Goal: Leave review/rating: Leave review/rating

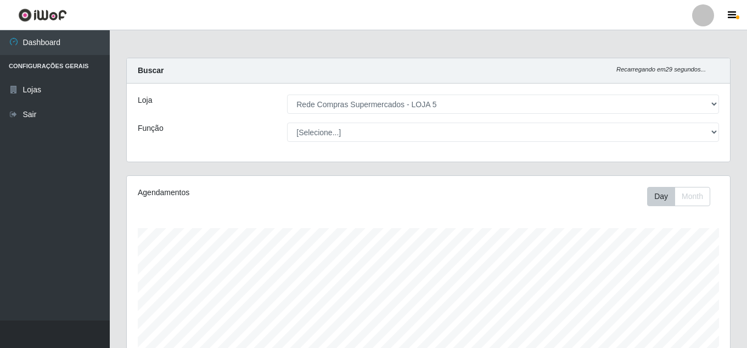
select select "397"
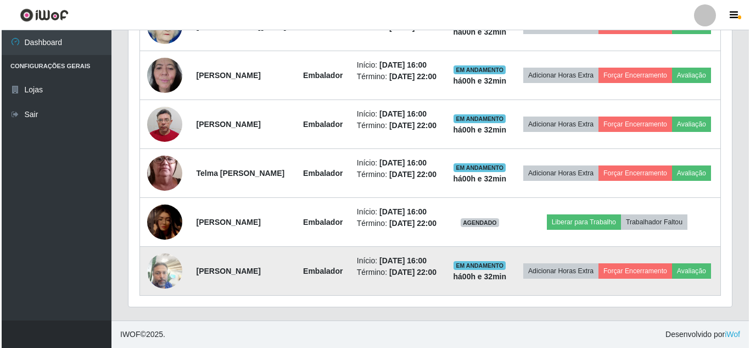
scroll to position [228, 603]
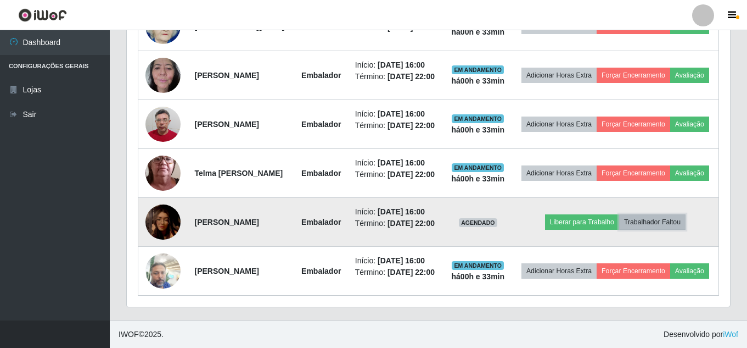
click at [673, 214] on button "Trabalhador Faltou" at bounding box center [652, 221] width 66 height 15
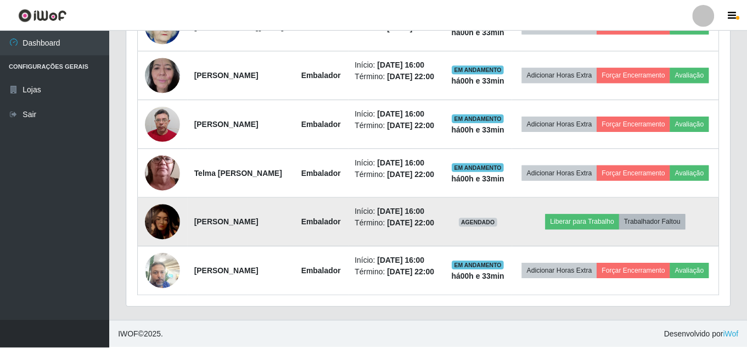
scroll to position [228, 598]
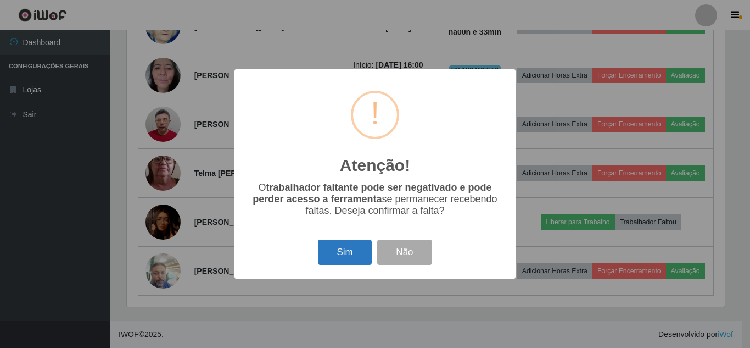
click at [353, 256] on button "Sim" at bounding box center [344, 252] width 53 height 26
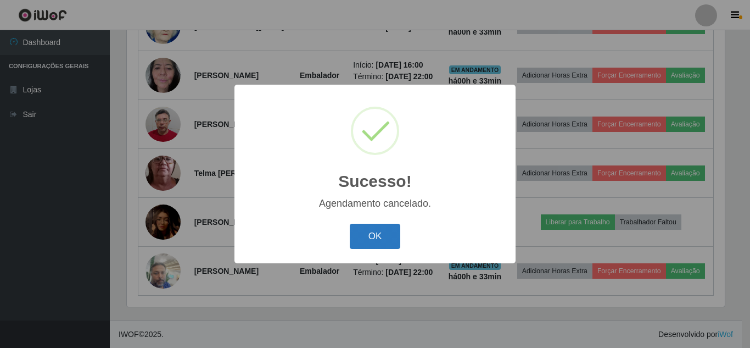
drag, startPoint x: 383, startPoint y: 233, endPoint x: 416, endPoint y: 225, distance: 34.1
click at [387, 233] on button "OK" at bounding box center [375, 236] width 51 height 26
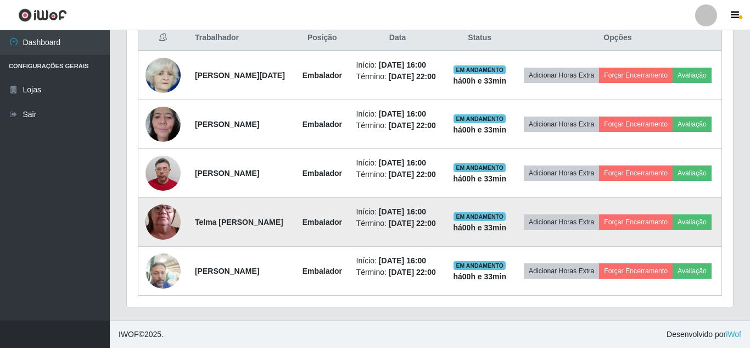
scroll to position [228, 603]
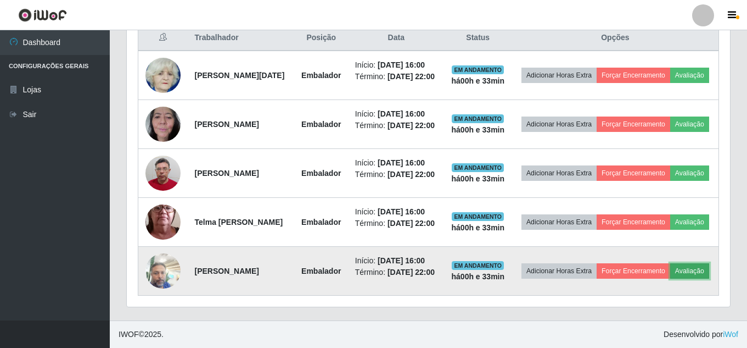
click at [670, 277] on button "Avaliação" at bounding box center [689, 270] width 39 height 15
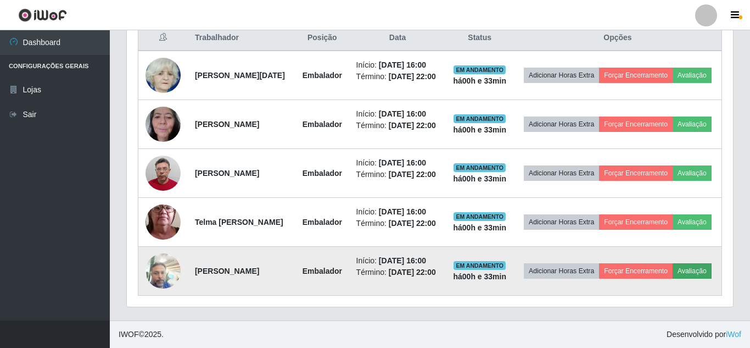
scroll to position [228, 598]
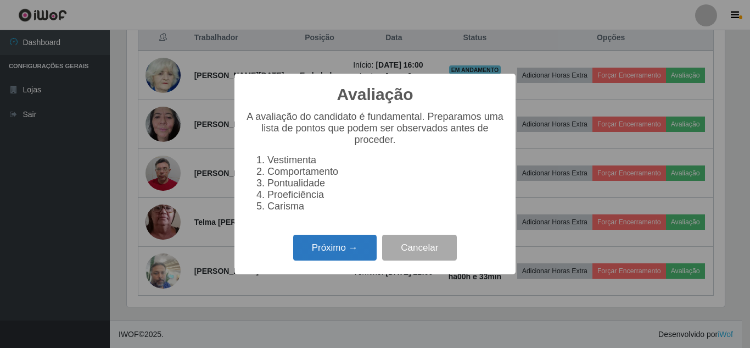
click at [361, 245] on button "Próximo →" at bounding box center [334, 247] width 83 height 26
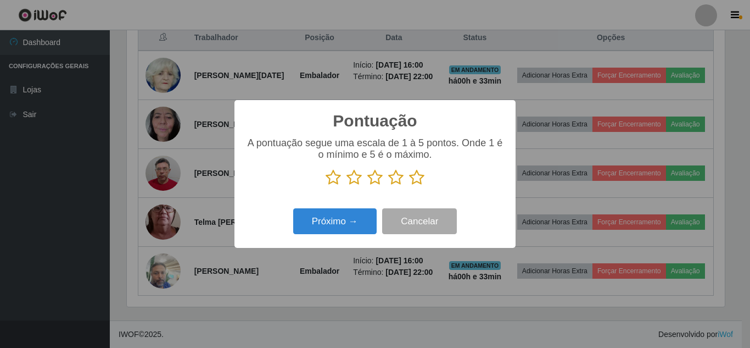
scroll to position [548782, 548412]
click at [406, 169] on div "A pontuação segue uma escala de 1 à 5 pontos. Onde 1 é o mínimo e 5 é o máximo." at bounding box center [374, 161] width 259 height 48
click at [412, 177] on icon at bounding box center [416, 177] width 15 height 16
click at [409, 186] on input "radio" at bounding box center [409, 186] width 0 height 0
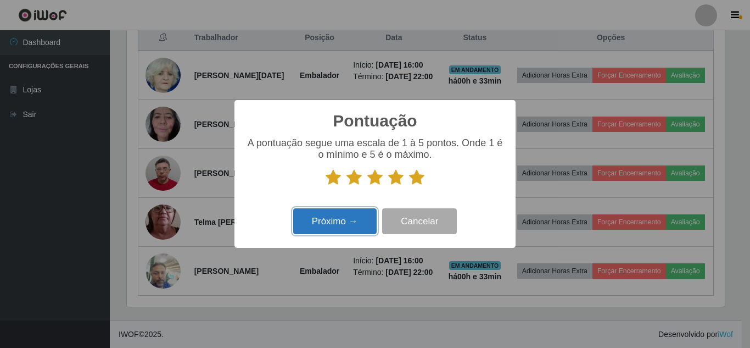
click at [343, 218] on button "Próximo →" at bounding box center [334, 221] width 83 height 26
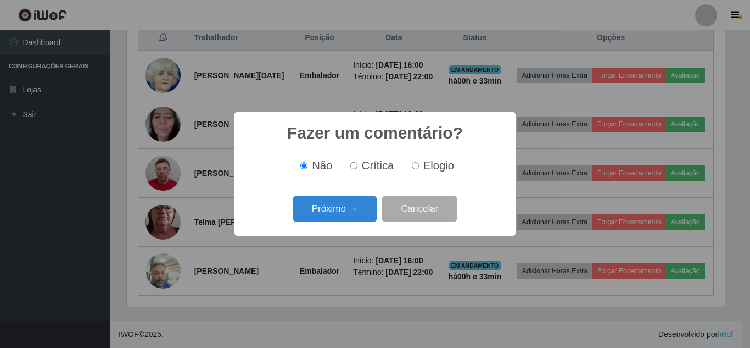
click at [343, 217] on button "Próximo →" at bounding box center [334, 209] width 83 height 26
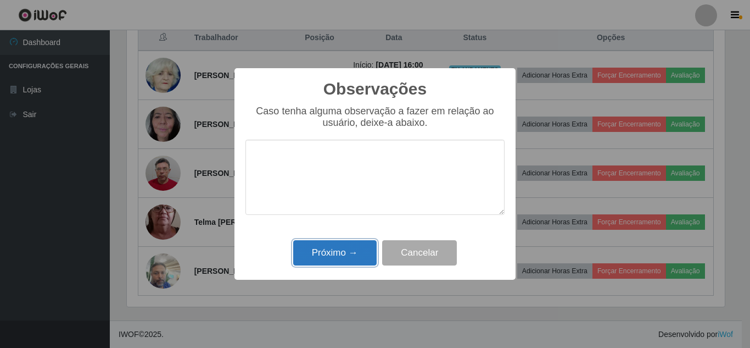
drag, startPoint x: 333, startPoint y: 254, endPoint x: 466, endPoint y: 247, distance: 133.6
click at [336, 254] on button "Próximo →" at bounding box center [334, 253] width 83 height 26
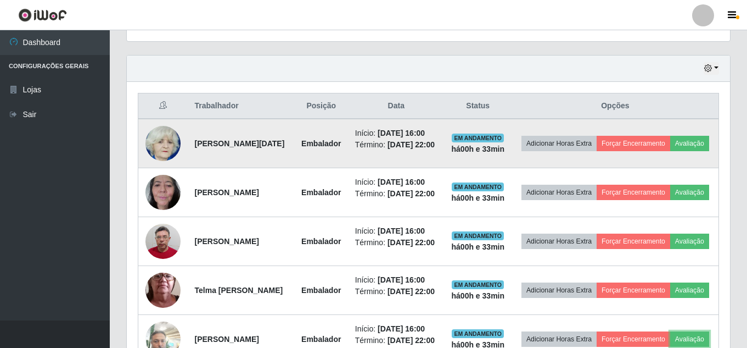
scroll to position [362, 0]
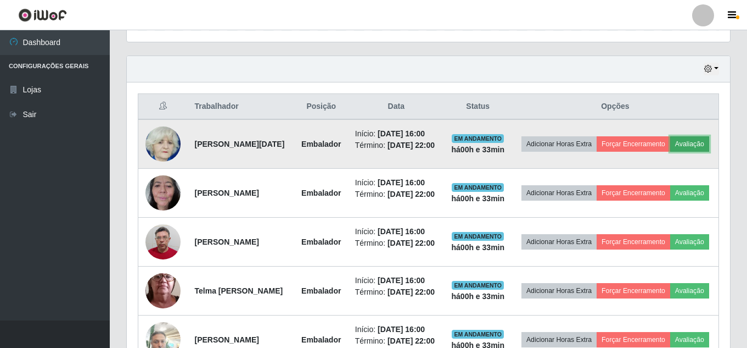
click at [670, 152] on button "Avaliação" at bounding box center [689, 143] width 39 height 15
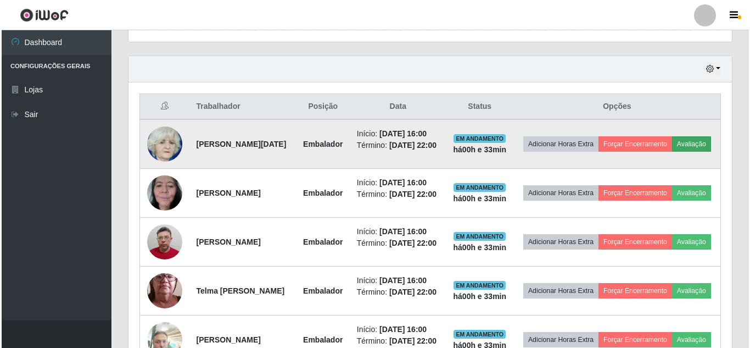
scroll to position [228, 598]
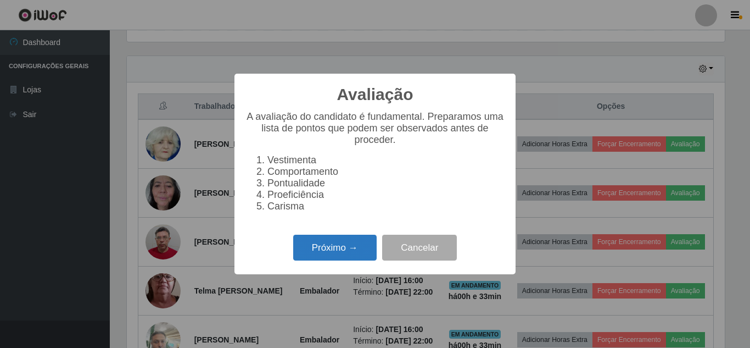
click at [354, 257] on button "Próximo →" at bounding box center [334, 247] width 83 height 26
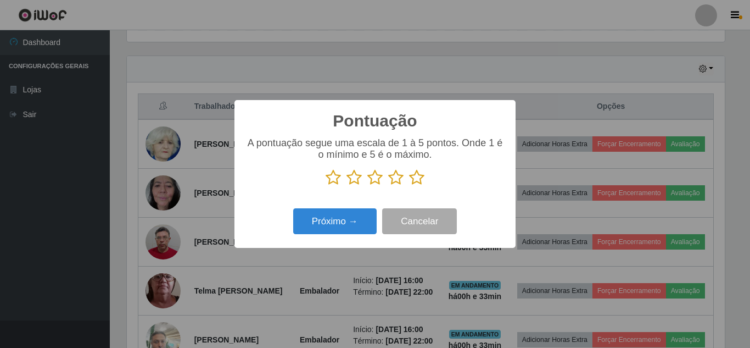
drag, startPoint x: 424, startPoint y: 180, endPoint x: 406, endPoint y: 188, distance: 19.2
click at [422, 180] on icon at bounding box center [416, 177] width 15 height 16
click at [409, 186] on input "radio" at bounding box center [409, 186] width 0 height 0
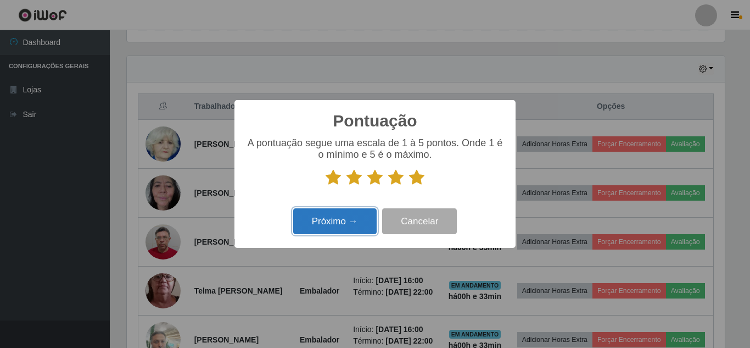
click at [345, 220] on button "Próximo →" at bounding box center [334, 221] width 83 height 26
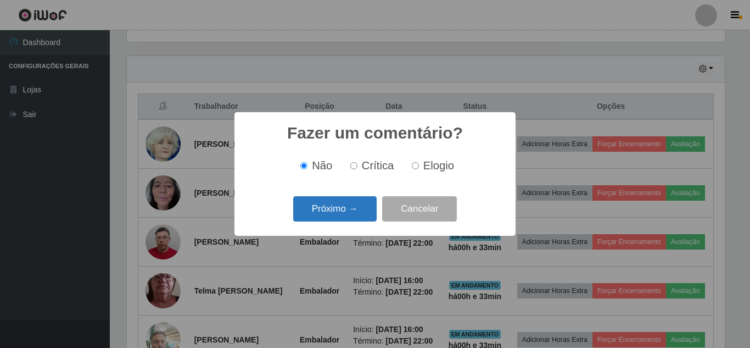
click at [344, 216] on button "Próximo →" at bounding box center [334, 209] width 83 height 26
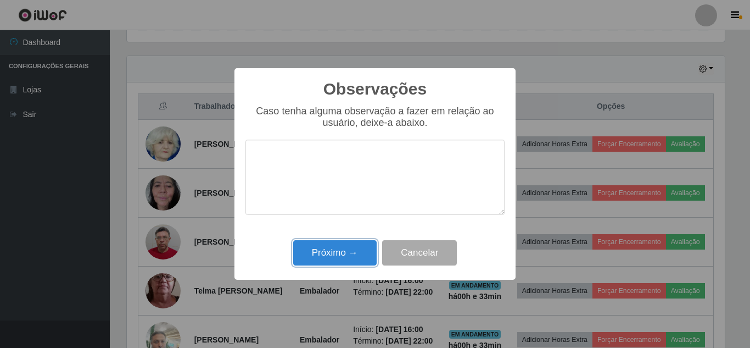
drag, startPoint x: 348, startPoint y: 254, endPoint x: 535, endPoint y: 228, distance: 189.6
click at [350, 255] on button "Próximo →" at bounding box center [334, 253] width 83 height 26
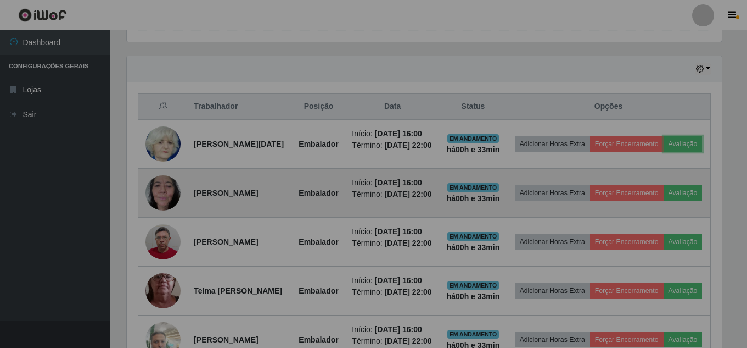
scroll to position [228, 603]
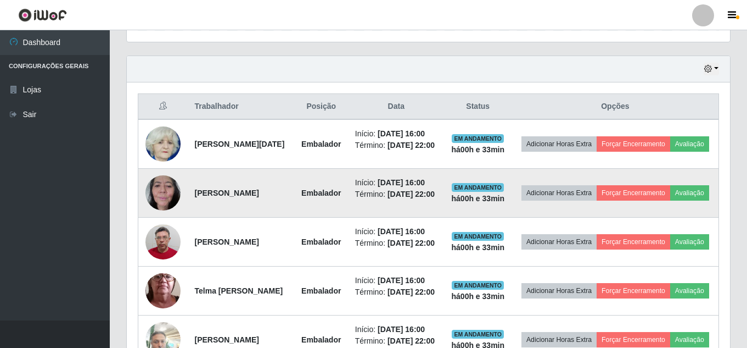
drag, startPoint x: 606, startPoint y: 218, endPoint x: 612, endPoint y: 215, distance: 7.1
click at [606, 217] on td "Adicionar Horas Extra Forçar Encerramento Avaliação" at bounding box center [615, 193] width 207 height 49
click at [670, 200] on button "Avaliação" at bounding box center [689, 192] width 39 height 15
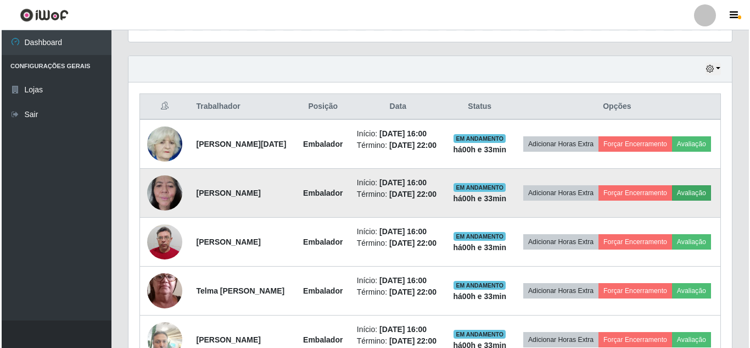
scroll to position [228, 598]
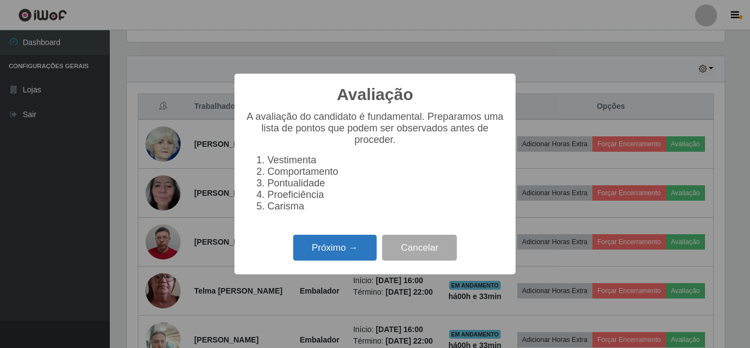
drag, startPoint x: 379, startPoint y: 245, endPoint x: 358, endPoint y: 247, distance: 21.4
click at [371, 245] on div "Próximo → Cancelar" at bounding box center [374, 247] width 259 height 31
click at [359, 246] on button "Próximo →" at bounding box center [334, 247] width 83 height 26
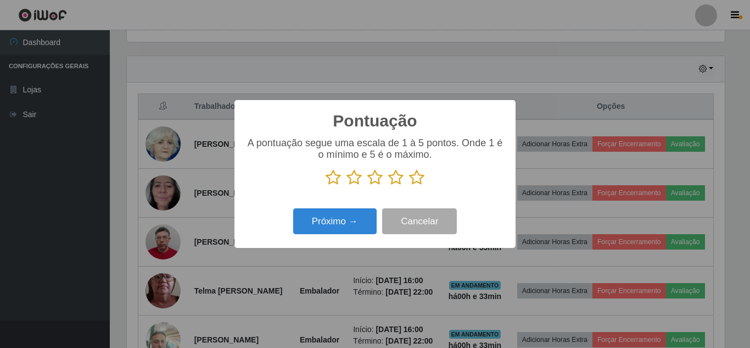
scroll to position [548782, 548412]
click at [417, 177] on icon at bounding box center [416, 177] width 15 height 16
click at [409, 186] on input "radio" at bounding box center [409, 186] width 0 height 0
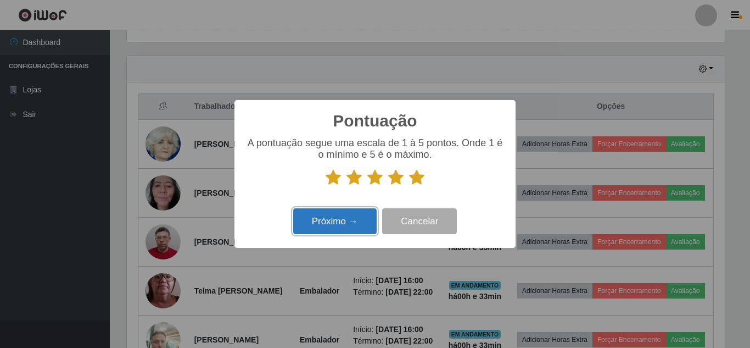
click at [352, 211] on button "Próximo →" at bounding box center [334, 221] width 83 height 26
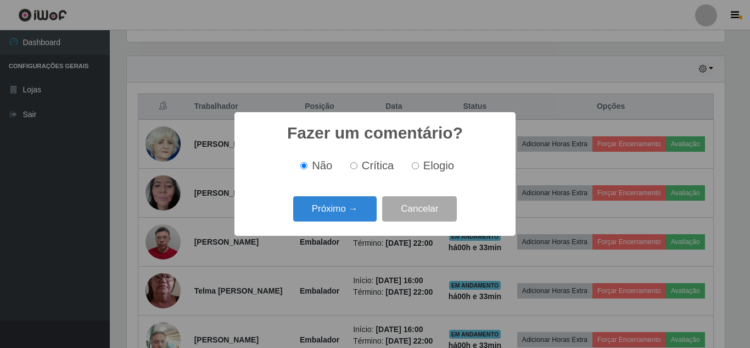
click at [352, 211] on button "Próximo →" at bounding box center [334, 209] width 83 height 26
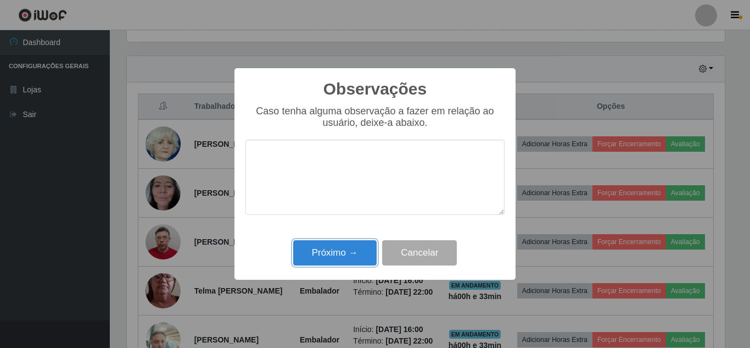
drag, startPoint x: 359, startPoint y: 248, endPoint x: 410, endPoint y: 247, distance: 50.5
click at [369, 248] on button "Próximo →" at bounding box center [334, 253] width 83 height 26
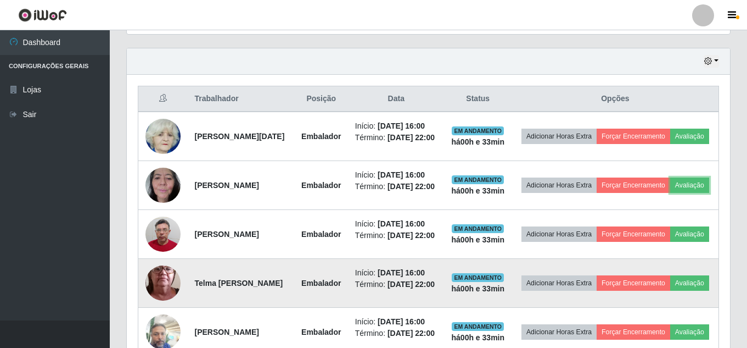
scroll to position [0, 0]
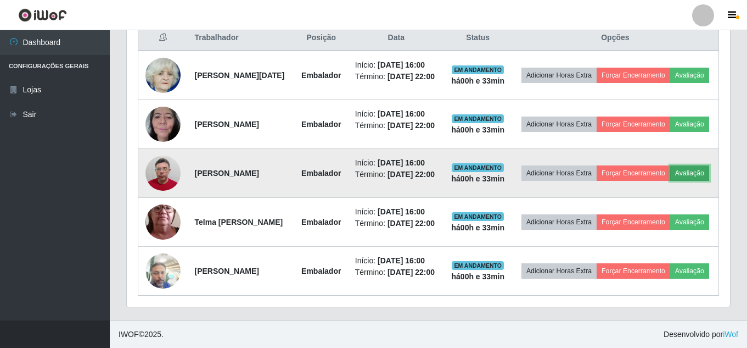
click at [670, 165] on button "Avaliação" at bounding box center [689, 172] width 39 height 15
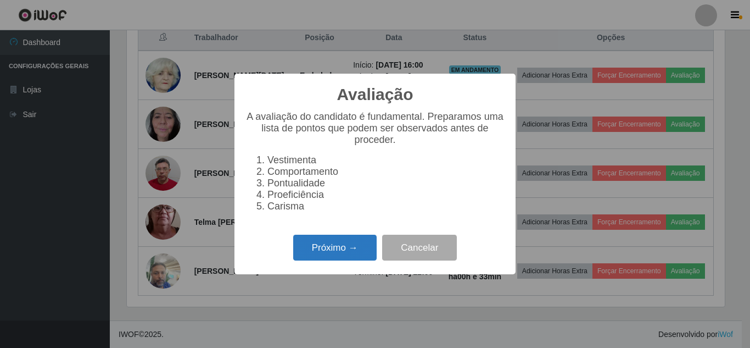
click at [328, 241] on button "Próximo →" at bounding box center [334, 247] width 83 height 26
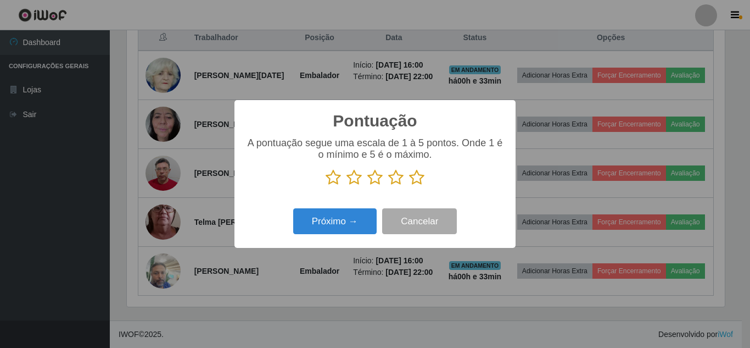
click at [416, 176] on icon at bounding box center [416, 177] width 15 height 16
click at [409, 186] on input "radio" at bounding box center [409, 186] width 0 height 0
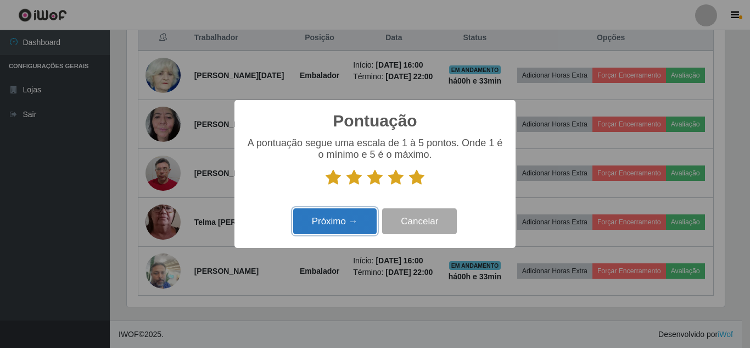
click at [353, 214] on button "Próximo →" at bounding box center [334, 221] width 83 height 26
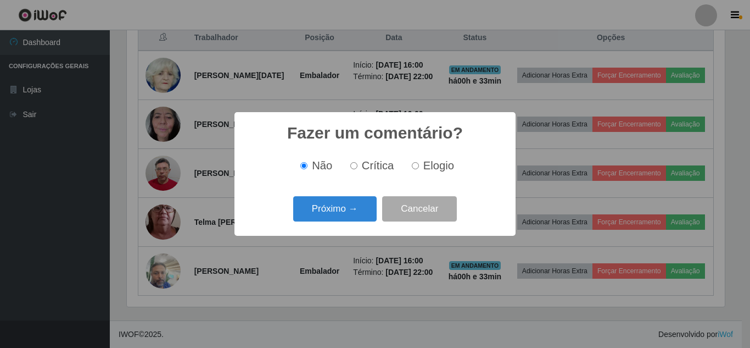
click at [352, 212] on button "Próximo →" at bounding box center [334, 209] width 83 height 26
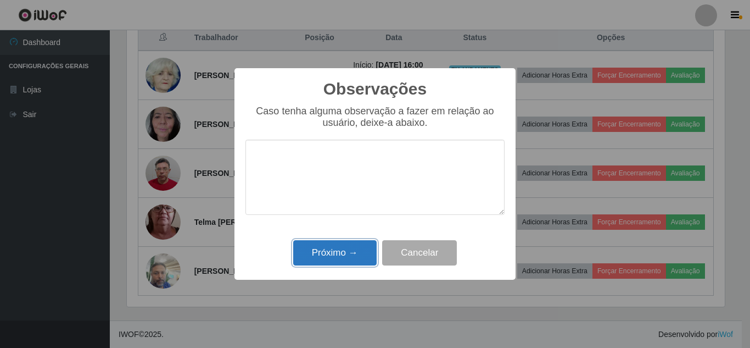
drag, startPoint x: 347, startPoint y: 241, endPoint x: 356, endPoint y: 243, distance: 9.5
click at [355, 243] on button "Próximo →" at bounding box center [334, 253] width 83 height 26
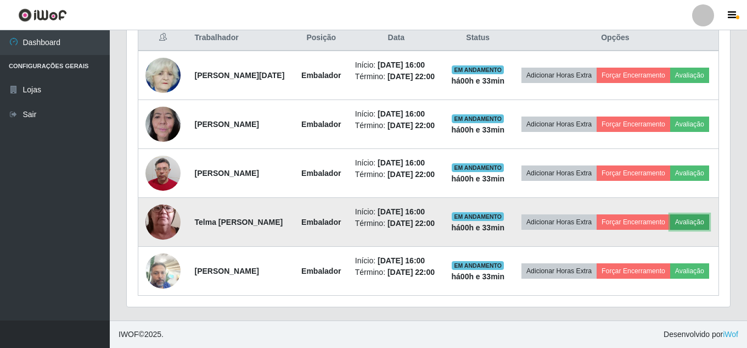
click at [670, 218] on button "Avaliação" at bounding box center [689, 221] width 39 height 15
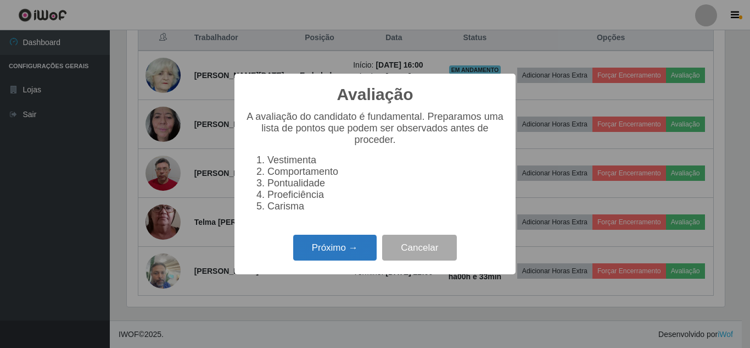
click at [357, 245] on button "Próximo →" at bounding box center [334, 247] width 83 height 26
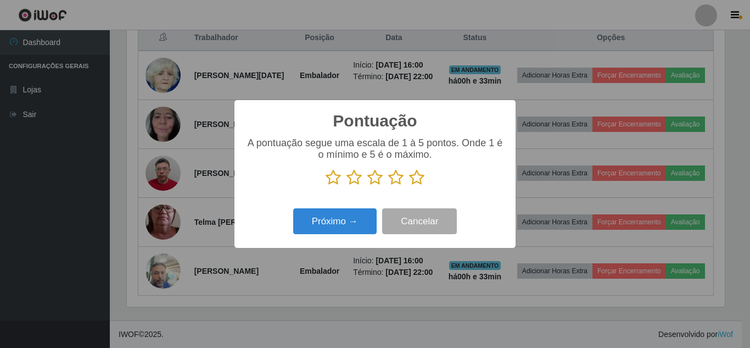
click at [412, 180] on icon at bounding box center [416, 177] width 15 height 16
click at [409, 186] on input "radio" at bounding box center [409, 186] width 0 height 0
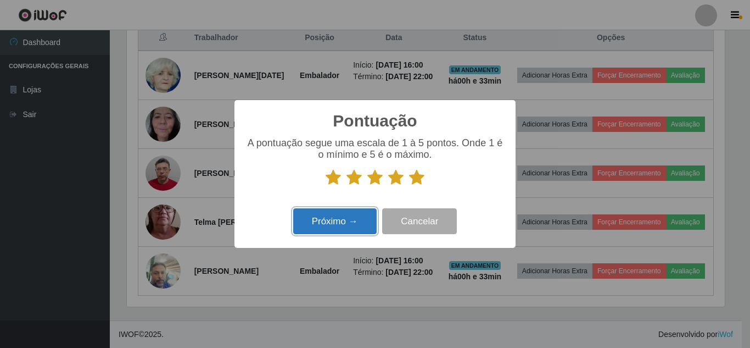
click at [346, 219] on button "Próximo →" at bounding box center [334, 221] width 83 height 26
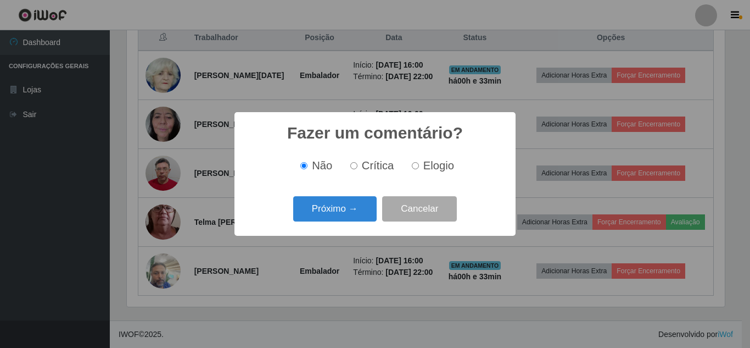
click at [346, 219] on button "Próximo →" at bounding box center [334, 209] width 83 height 26
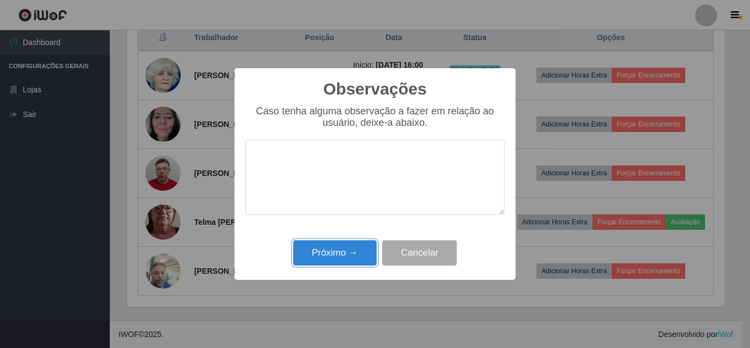
drag, startPoint x: 345, startPoint y: 249, endPoint x: 373, endPoint y: 249, distance: 28.0
click at [346, 251] on button "Próximo →" at bounding box center [334, 253] width 83 height 26
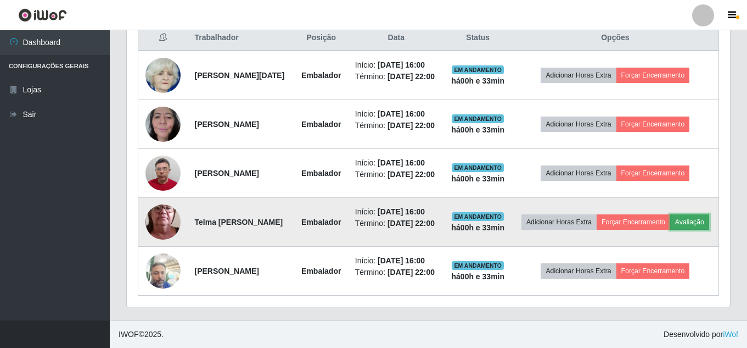
click at [670, 217] on button "Avaliação" at bounding box center [689, 221] width 39 height 15
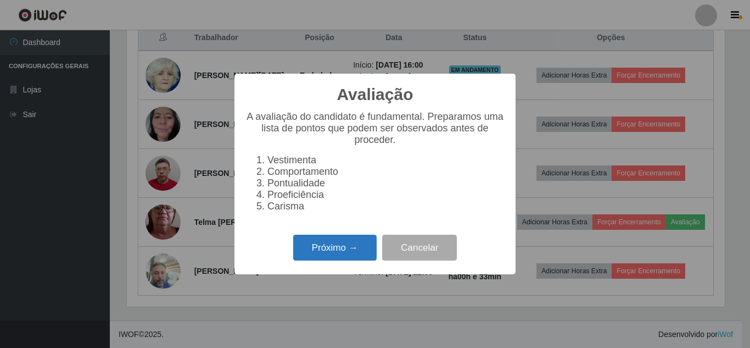
click at [320, 254] on button "Próximo →" at bounding box center [334, 247] width 83 height 26
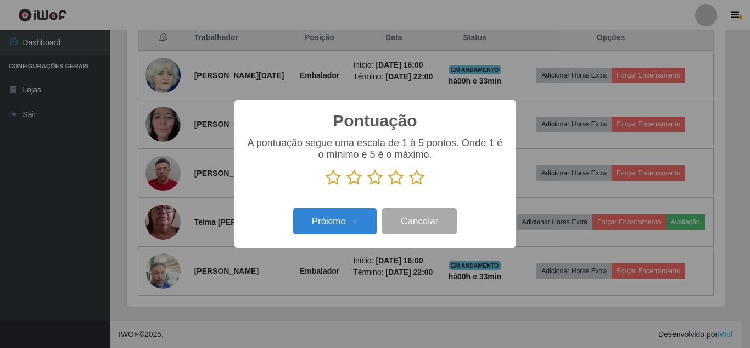
click at [420, 178] on icon at bounding box center [416, 177] width 15 height 16
click at [409, 186] on input "radio" at bounding box center [409, 186] width 0 height 0
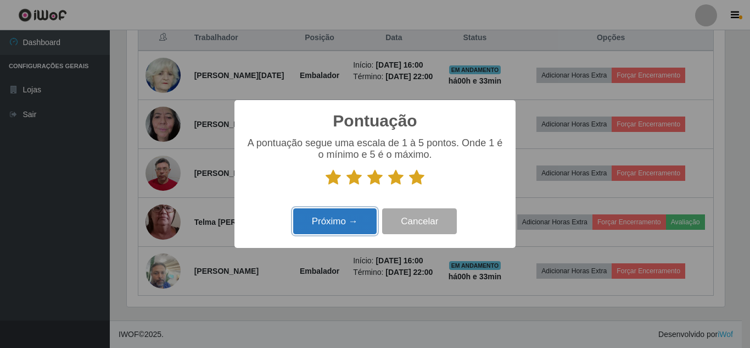
click at [345, 220] on button "Próximo →" at bounding box center [334, 221] width 83 height 26
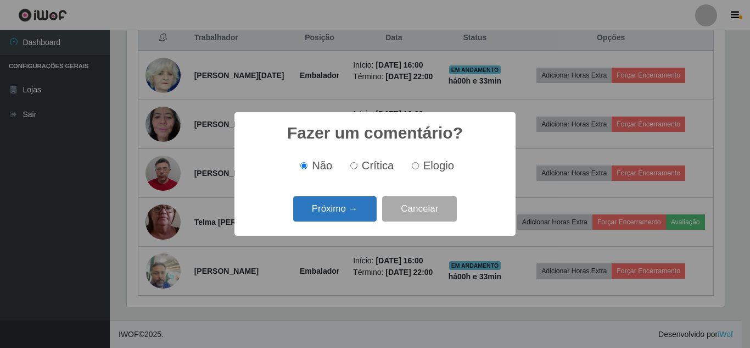
click at [345, 215] on button "Próximo →" at bounding box center [334, 209] width 83 height 26
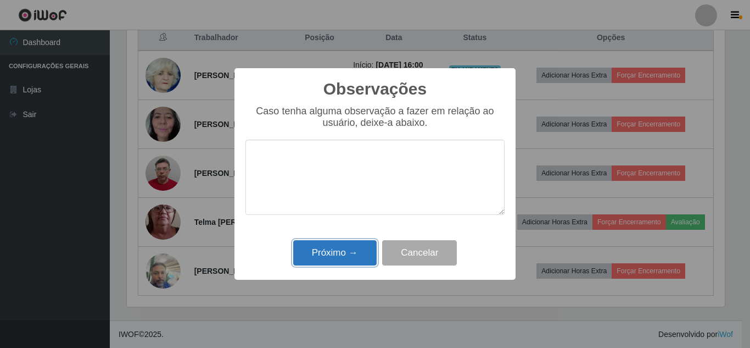
click at [348, 244] on button "Próximo →" at bounding box center [334, 253] width 83 height 26
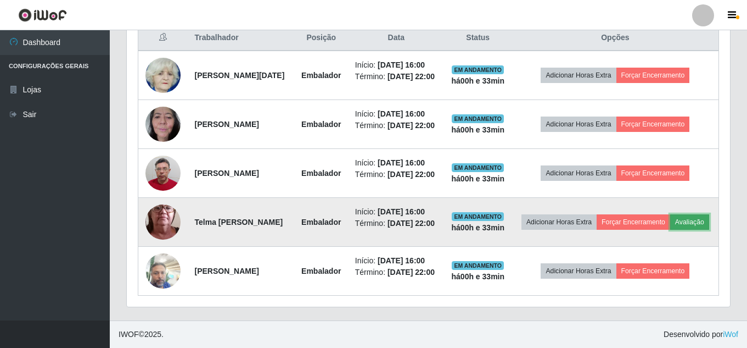
click at [670, 222] on button "Avaliação" at bounding box center [689, 221] width 39 height 15
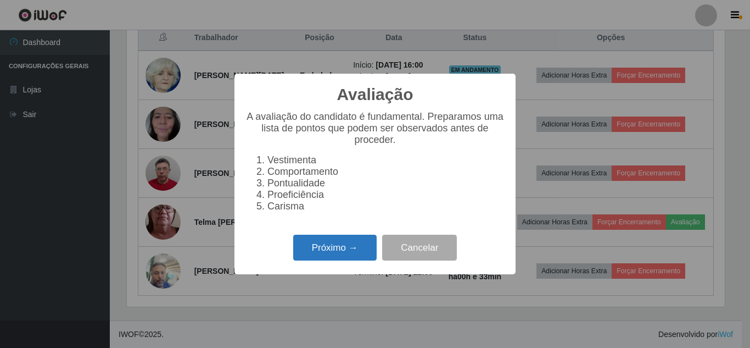
click at [346, 250] on button "Próximo →" at bounding box center [334, 247] width 83 height 26
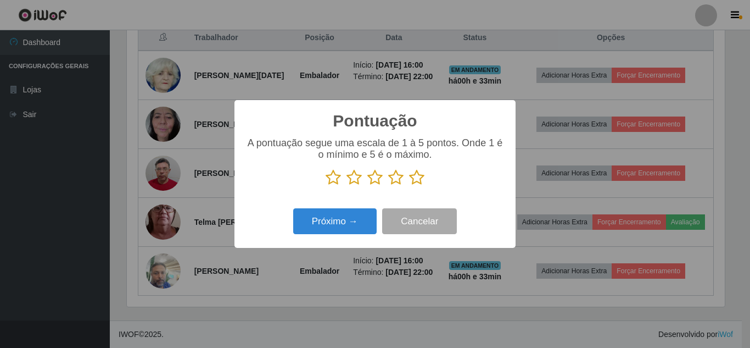
drag, startPoint x: 415, startPoint y: 180, endPoint x: 368, endPoint y: 200, distance: 51.6
click at [412, 179] on icon at bounding box center [416, 177] width 15 height 16
click at [409, 186] on input "radio" at bounding box center [409, 186] width 0 height 0
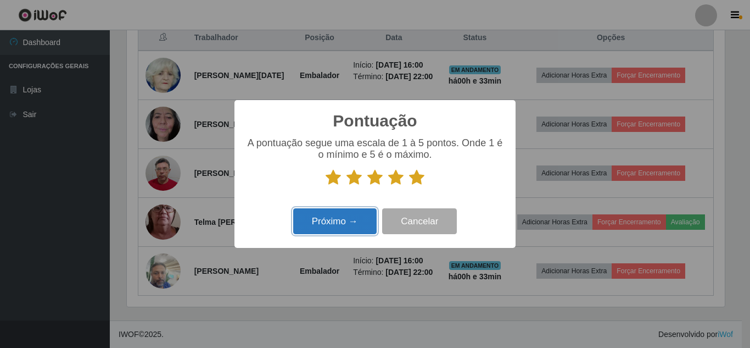
click at [349, 211] on button "Próximo →" at bounding box center [334, 221] width 83 height 26
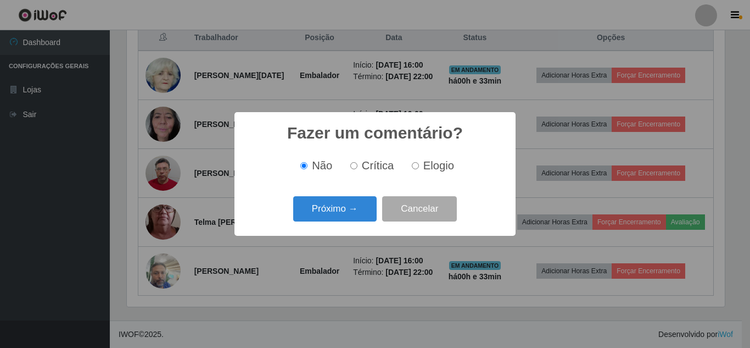
click at [349, 214] on button "Próximo →" at bounding box center [334, 209] width 83 height 26
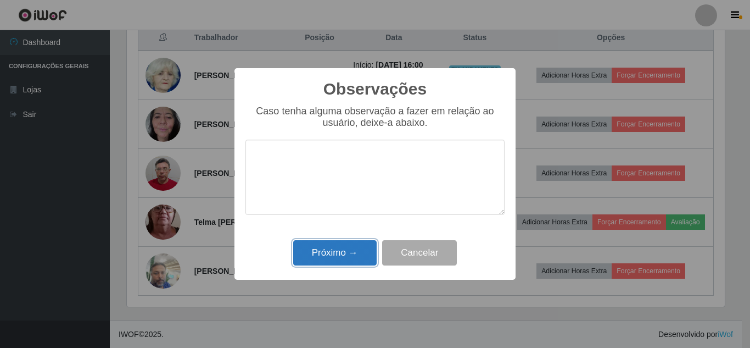
click at [346, 246] on button "Próximo →" at bounding box center [334, 253] width 83 height 26
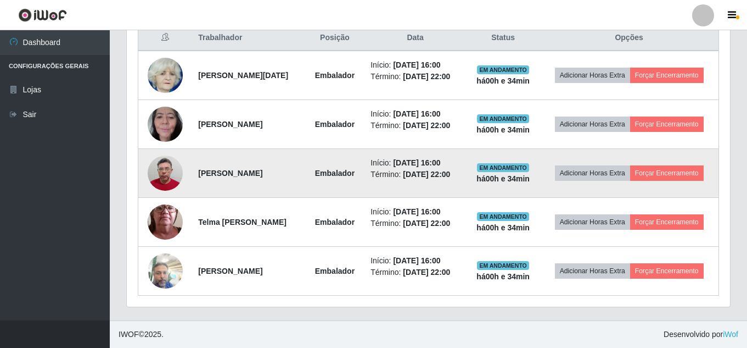
scroll to position [430, 0]
